Goal: Task Accomplishment & Management: Use online tool/utility

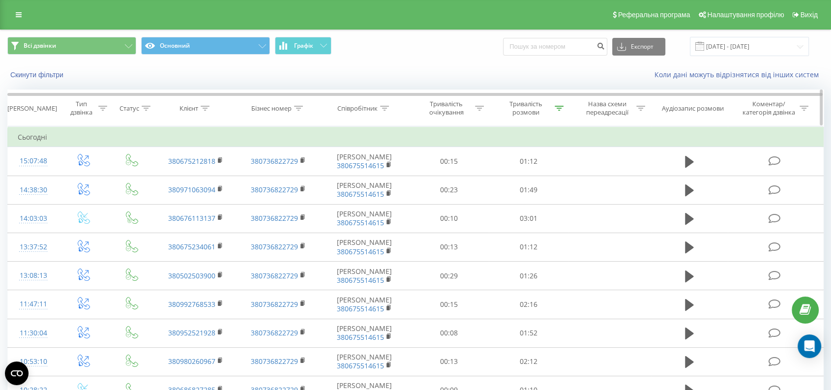
click at [520, 111] on div "Тривалість розмови" at bounding box center [526, 108] width 53 height 17
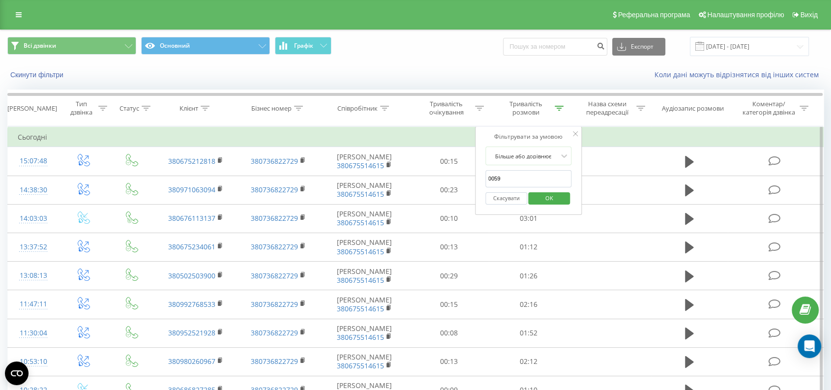
click at [564, 196] on button "OK" at bounding box center [550, 198] width 42 height 12
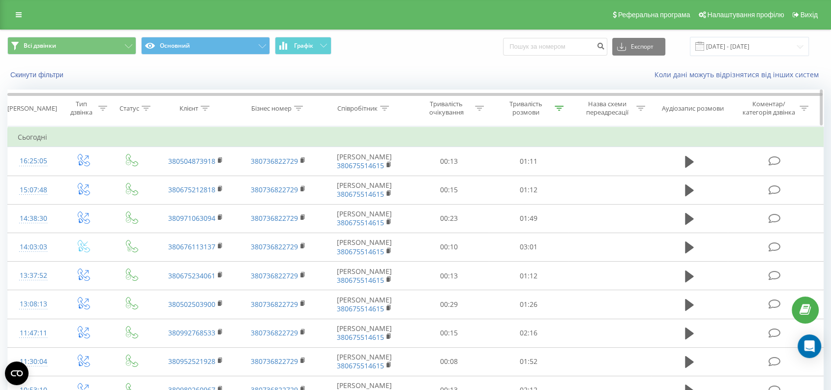
click at [517, 107] on div "Тривалість розмови" at bounding box center [526, 108] width 53 height 17
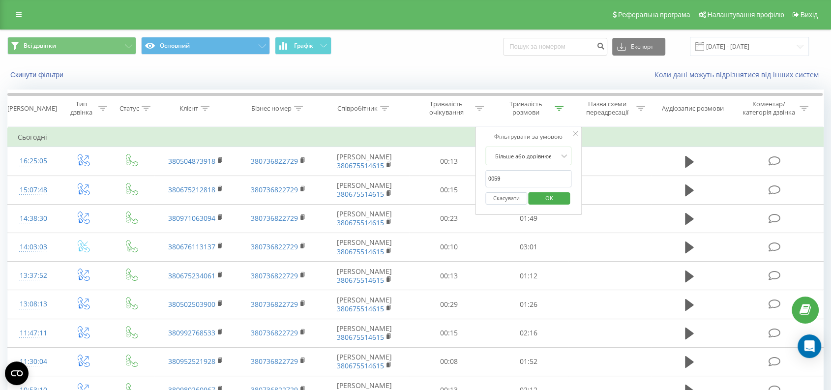
click at [548, 200] on span "OK" at bounding box center [549, 197] width 28 height 15
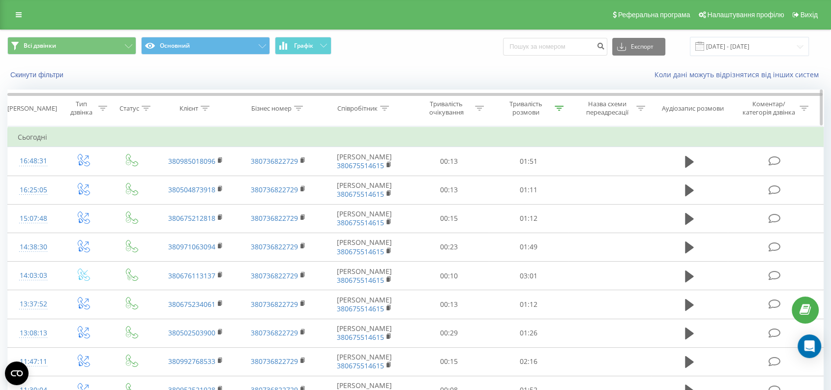
click at [528, 103] on div "Тривалість розмови" at bounding box center [526, 108] width 53 height 17
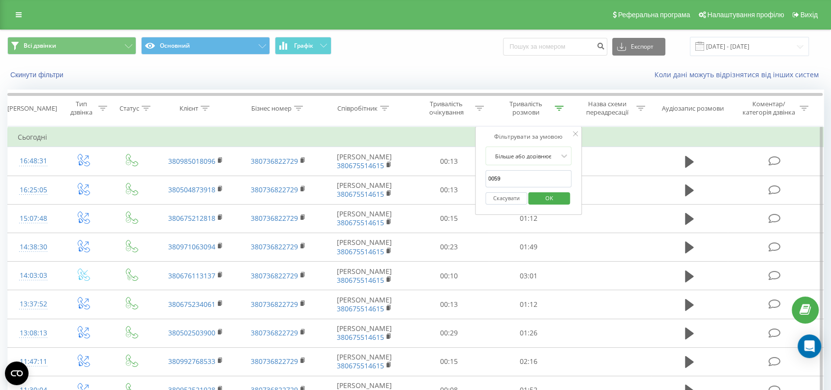
click at [556, 206] on div "Скасувати OK" at bounding box center [528, 198] width 87 height 22
click at [553, 200] on span "OK" at bounding box center [549, 197] width 28 height 15
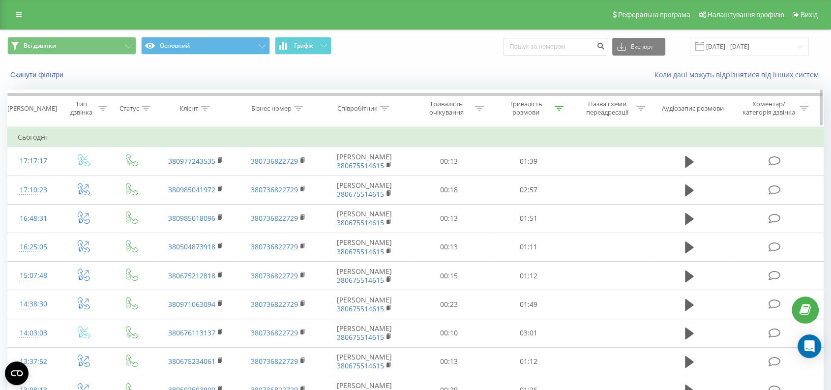
click at [534, 113] on div "Тривалість розмови" at bounding box center [526, 108] width 53 height 17
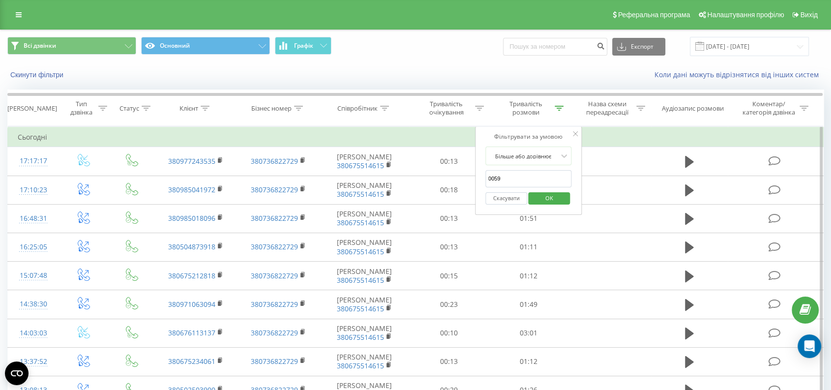
click at [503, 197] on button "Скасувати" at bounding box center [506, 198] width 42 height 12
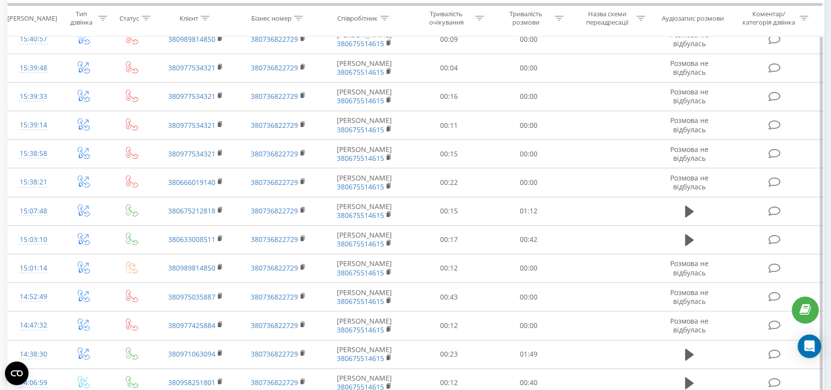
scroll to position [697, 0]
